Goal: Information Seeking & Learning: Learn about a topic

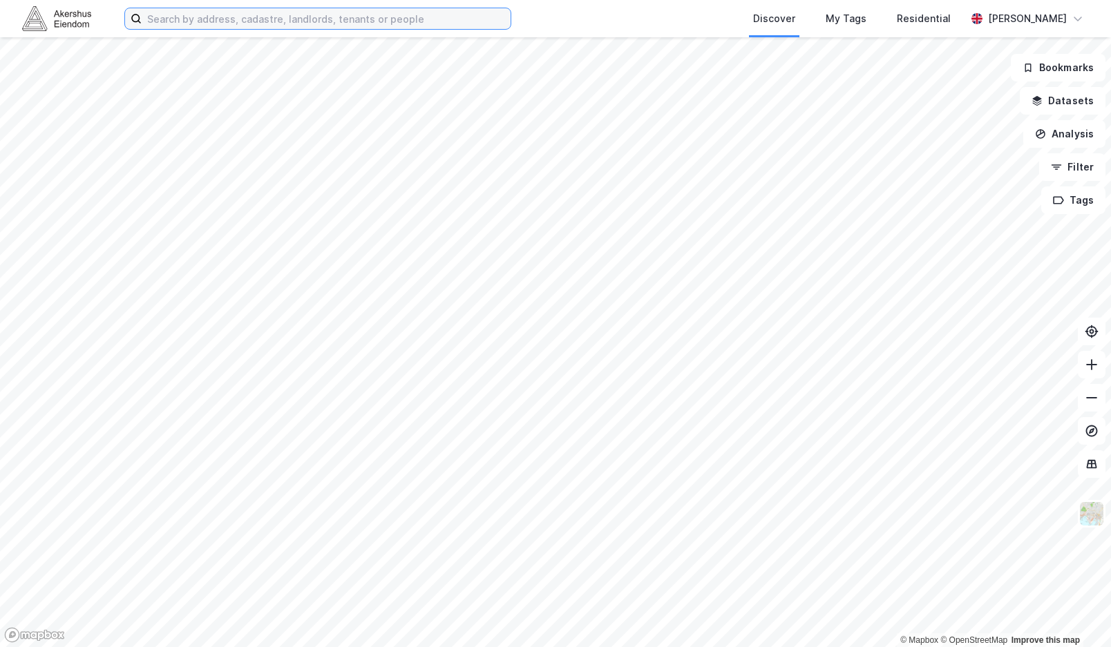
click at [239, 17] on input at bounding box center [326, 18] width 369 height 21
paste input "[STREET_ADDRESS]"
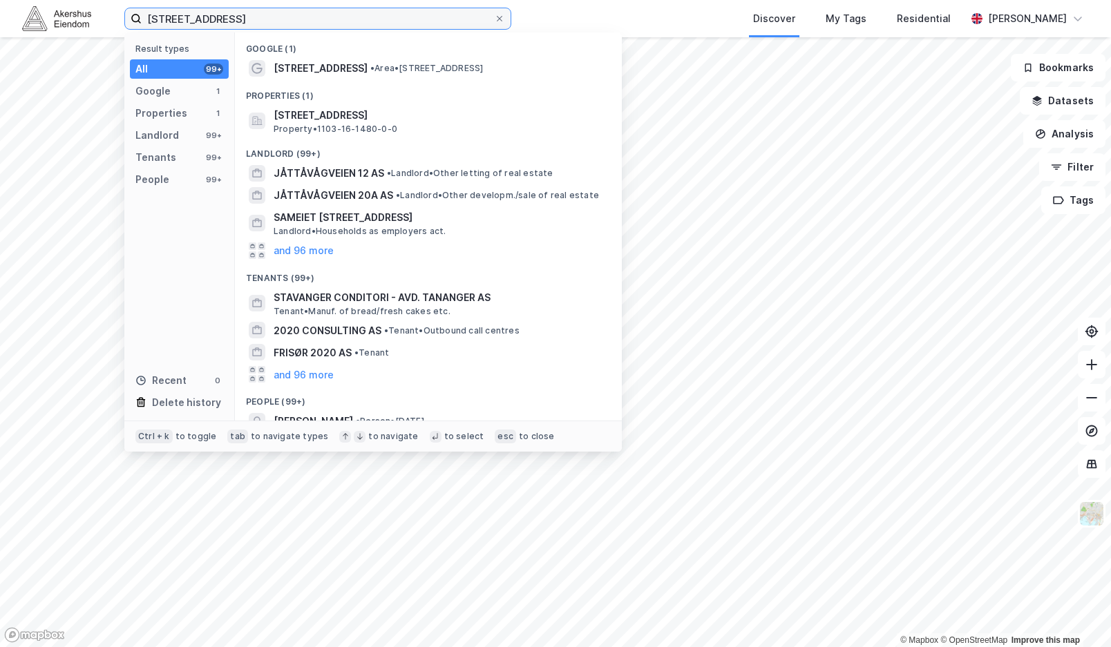
drag, startPoint x: 329, startPoint y: 17, endPoint x: 345, endPoint y: 28, distance: 19.2
click at [233, 18] on input "[STREET_ADDRESS]" at bounding box center [318, 18] width 352 height 21
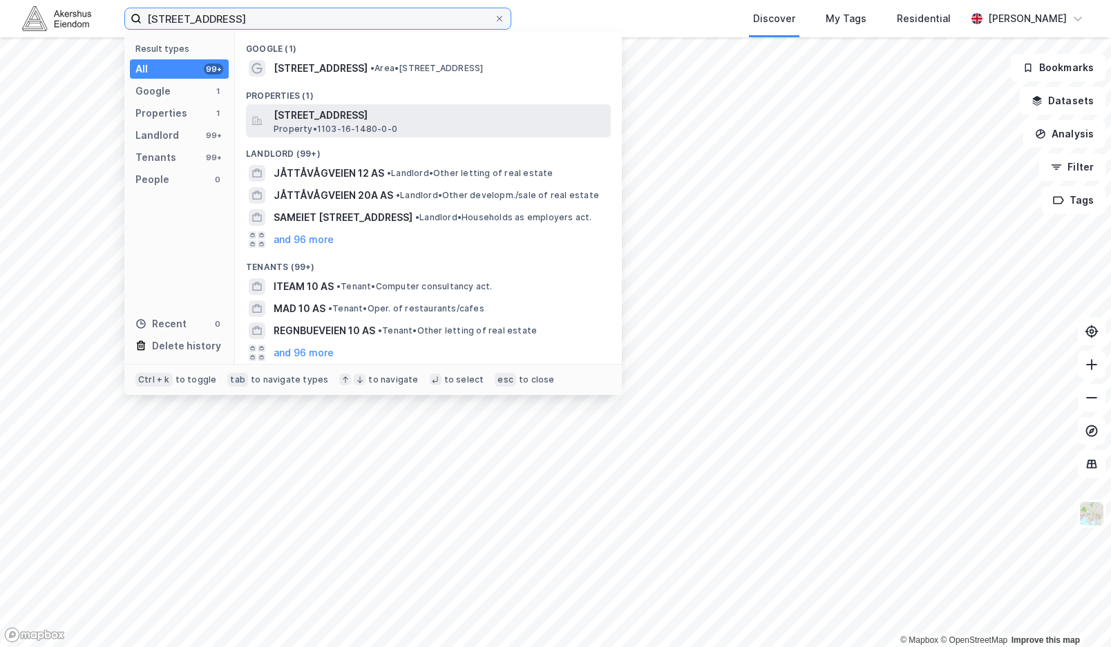
type input "[STREET_ADDRESS]"
click at [328, 117] on span "[STREET_ADDRESS]" at bounding box center [440, 115] width 332 height 17
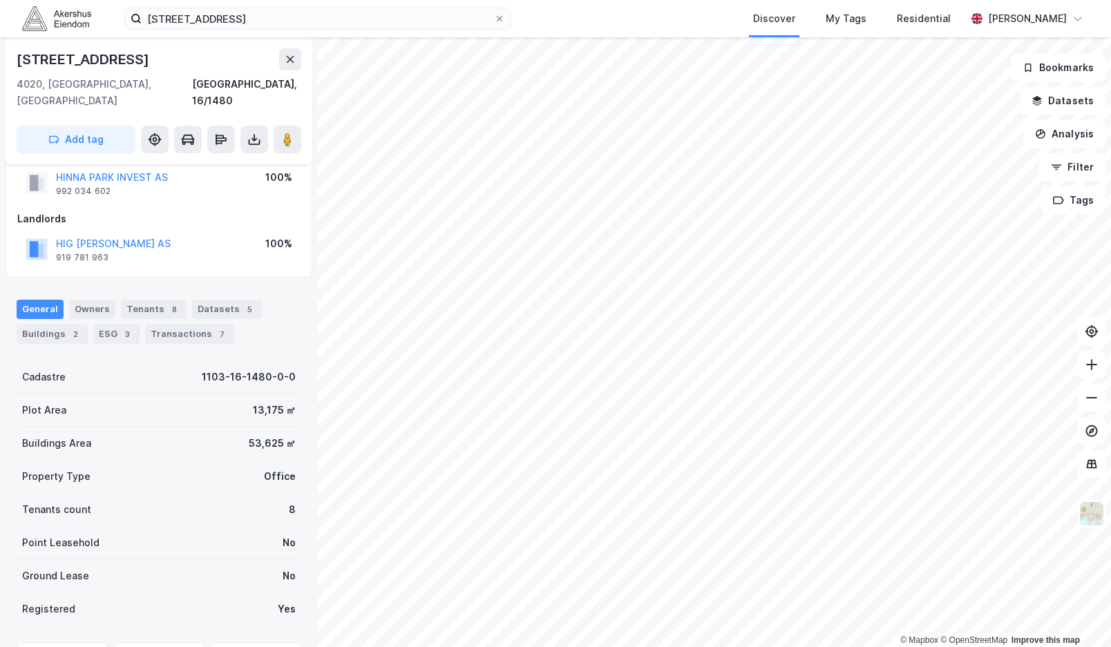
scroll to position [69, 0]
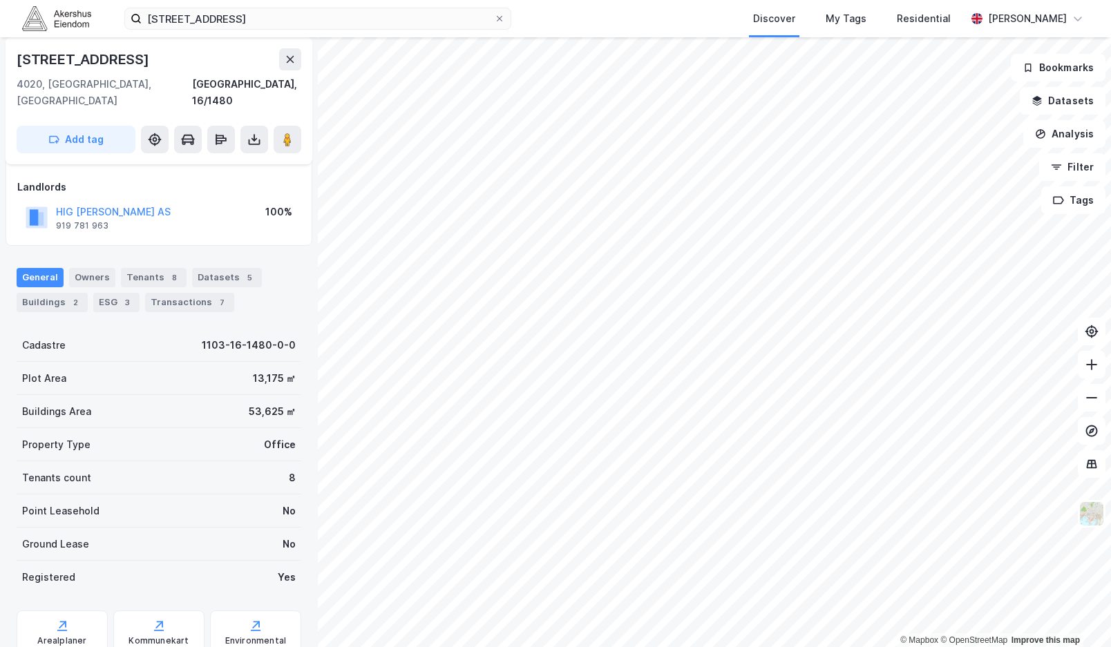
click at [149, 268] on div "Tenants 8" at bounding box center [154, 277] width 66 height 19
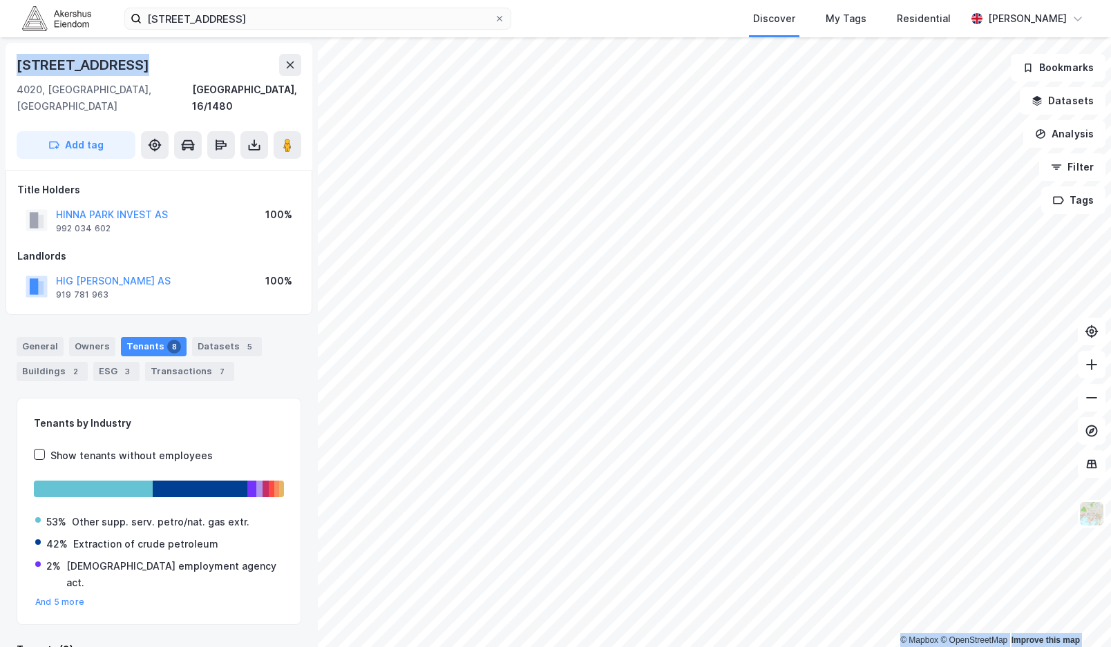
drag, startPoint x: 155, startPoint y: 62, endPoint x: -17, endPoint y: 48, distance: 172.6
click at [0, 48] on html "Jåttåvågveien 10 Discover My Tags Residential [PERSON_NAME] © Mapbox © OpenStre…" at bounding box center [555, 323] width 1111 height 647
copy div "© Mapbox © OpenStreetMap Improve this map [STREET_ADDRESS]"
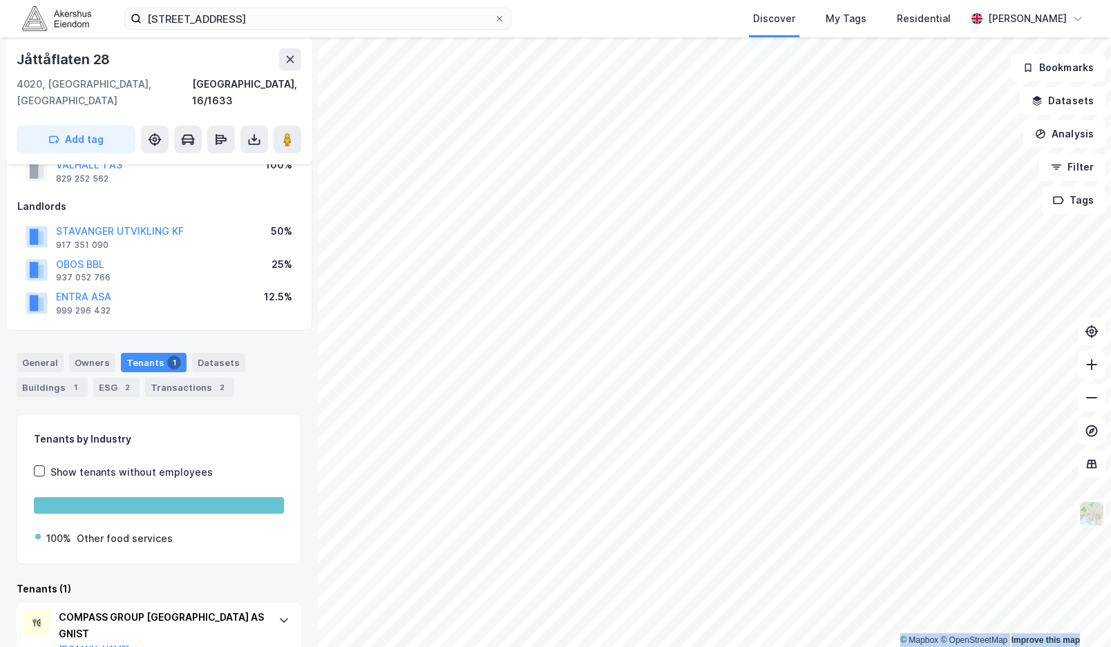
scroll to position [80, 0]
